Goal: Task Accomplishment & Management: Manage account settings

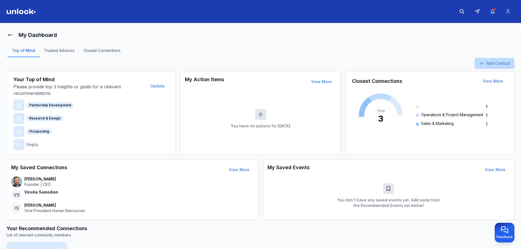
click at [484, 62] on icon at bounding box center [481, 63] width 5 height 5
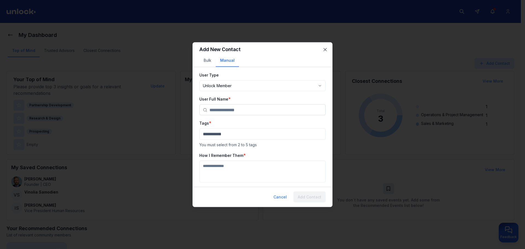
click at [267, 86] on body "My Dashboard Top of Mind Trusted Advisors Closest Connections Add Contact Your …" at bounding box center [260, 124] width 521 height 249
select select "********"
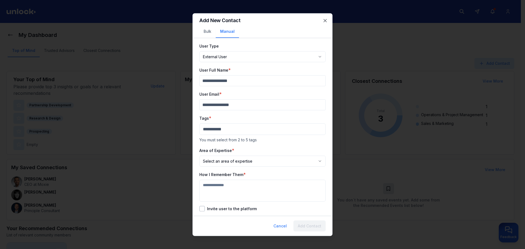
click at [203, 209] on button "Invite user to the platform" at bounding box center [201, 208] width 5 height 5
click at [203, 210] on button "Invite user to the platform" at bounding box center [201, 208] width 5 height 5
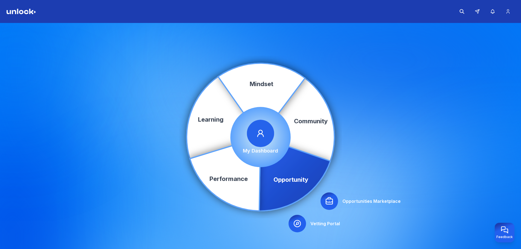
click at [264, 142] on span at bounding box center [260, 133] width 27 height 27
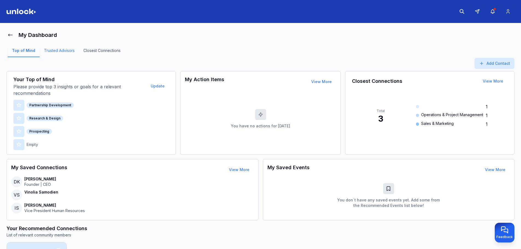
click at [54, 54] on link "Trusted Advisors" at bounding box center [59, 52] width 39 height 9
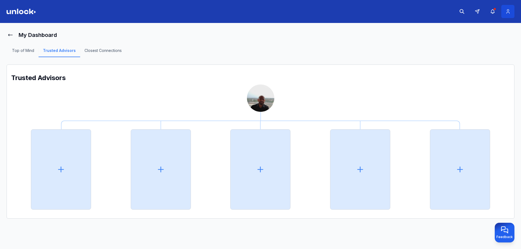
click at [506, 8] on button at bounding box center [507, 11] width 13 height 13
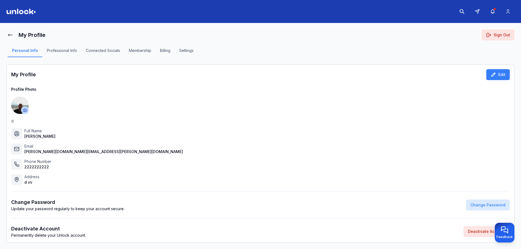
click at [142, 56] on button "Membership" at bounding box center [139, 52] width 31 height 9
click at [140, 53] on button "Membership" at bounding box center [139, 52] width 31 height 9
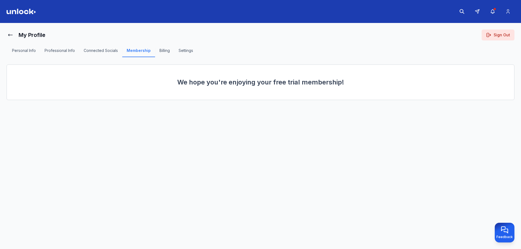
click at [168, 52] on button "Billing" at bounding box center [164, 52] width 19 height 9
click at [184, 53] on button "Settings" at bounding box center [185, 52] width 23 height 9
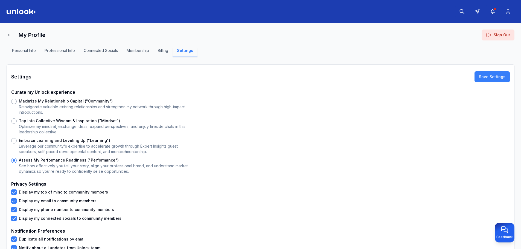
click at [110, 53] on button "Connected Socials" at bounding box center [100, 52] width 43 height 9
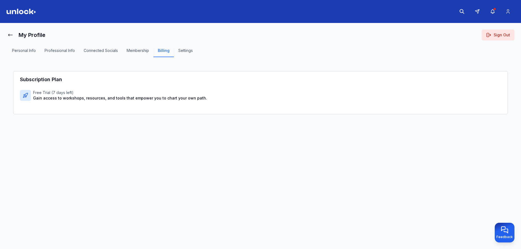
click at [137, 58] on div "Personal Info Professional Info Connected Socials Membership Billing Settings" at bounding box center [261, 52] width 508 height 24
click at [143, 51] on button "Membership" at bounding box center [137, 52] width 31 height 9
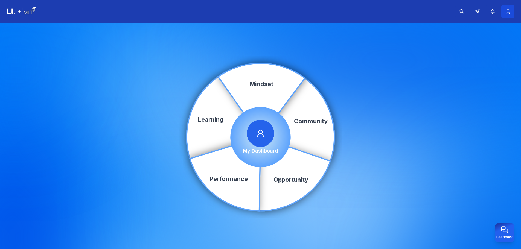
click at [512, 11] on button at bounding box center [507, 11] width 13 height 13
